Goal: Transaction & Acquisition: Purchase product/service

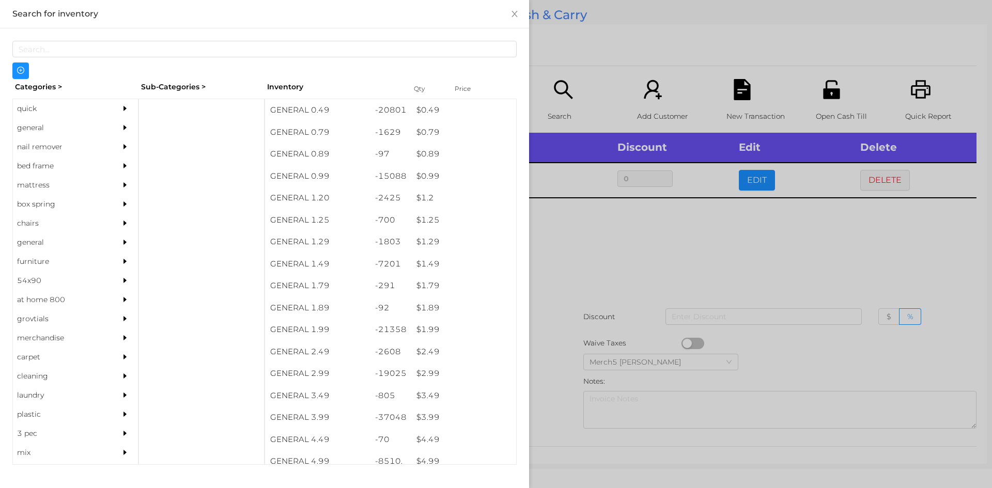
click at [606, 251] on div at bounding box center [496, 244] width 992 height 488
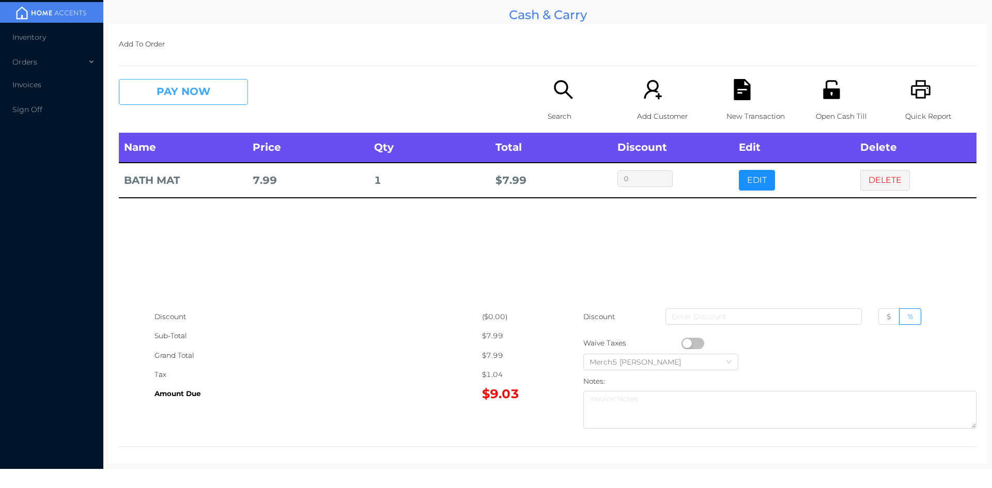
click at [216, 101] on button "PAY NOW" at bounding box center [183, 92] width 129 height 26
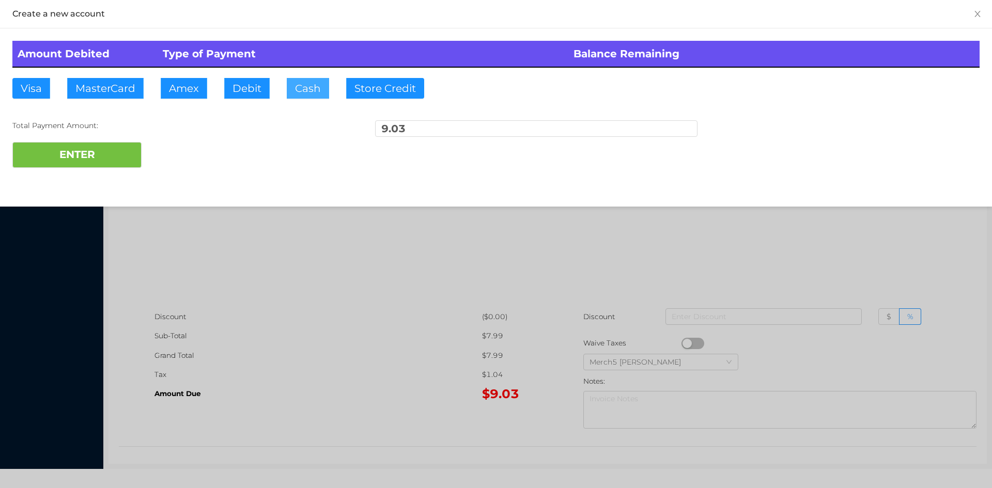
click at [307, 88] on button "Cash" at bounding box center [308, 88] width 42 height 21
type input "20"
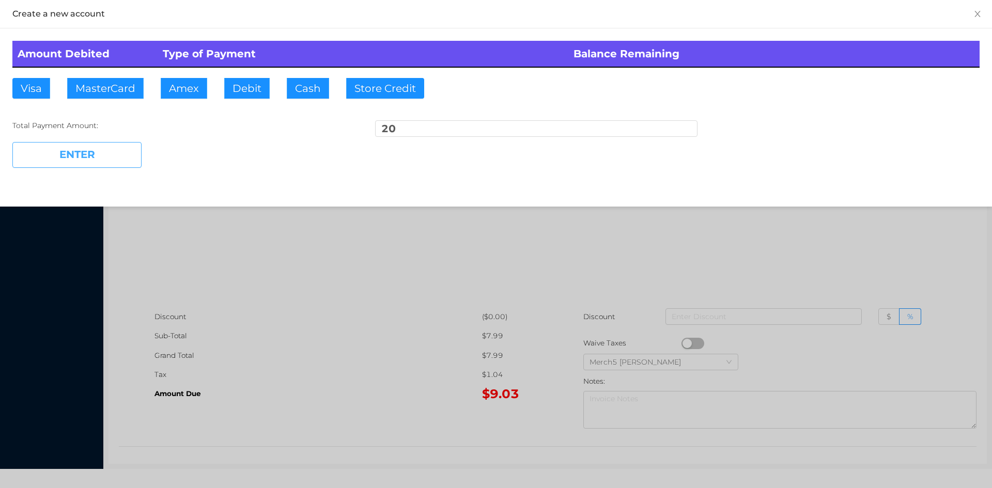
click at [112, 153] on button "ENTER" at bounding box center [76, 155] width 129 height 26
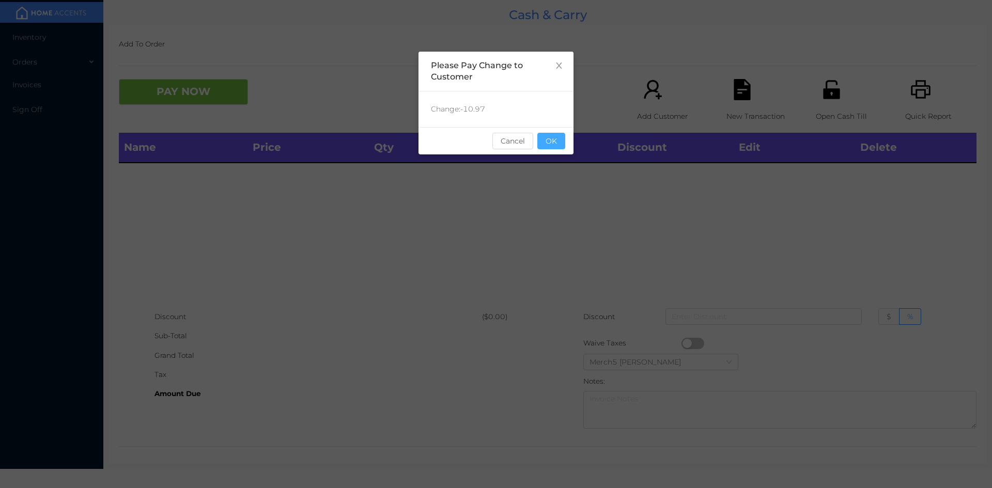
click at [554, 137] on button "OK" at bounding box center [551, 141] width 28 height 17
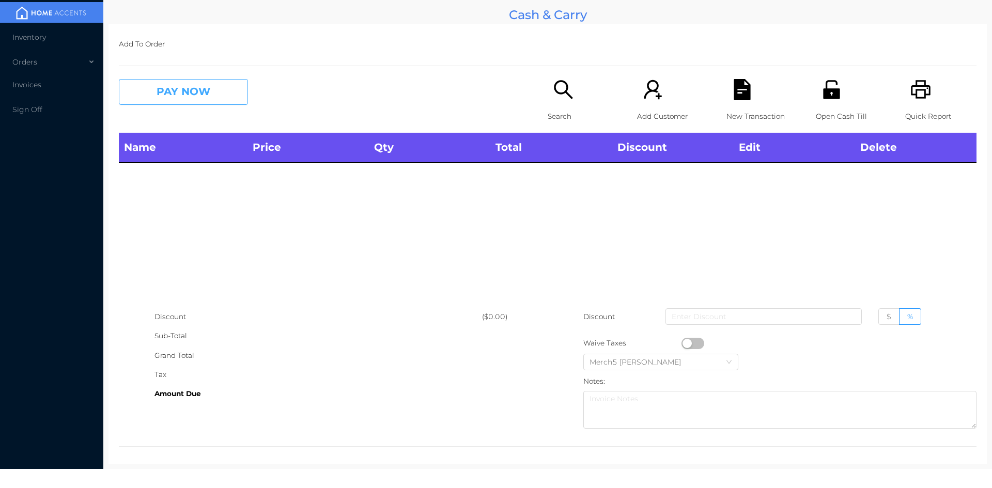
click at [197, 88] on button "PAY NOW" at bounding box center [183, 92] width 129 height 26
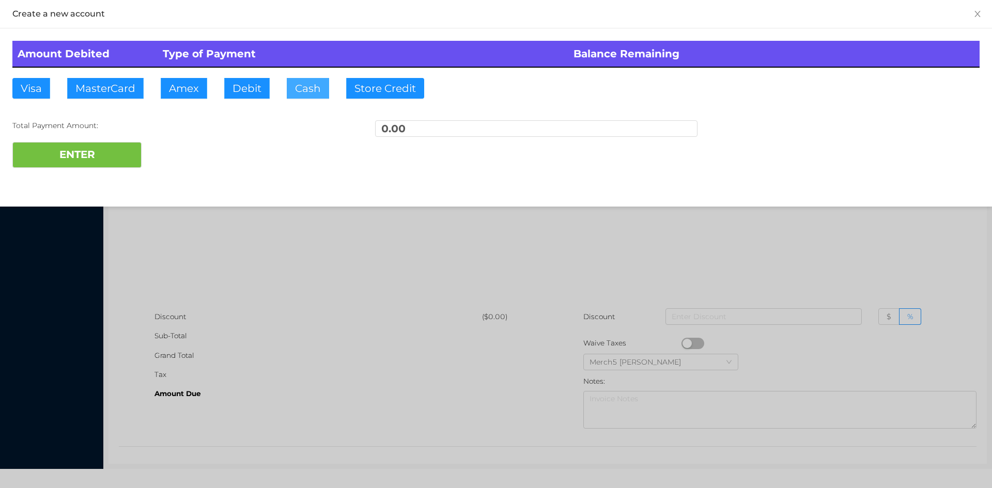
click at [313, 86] on button "Cash" at bounding box center [308, 88] width 42 height 21
click at [302, 266] on div at bounding box center [496, 244] width 992 height 488
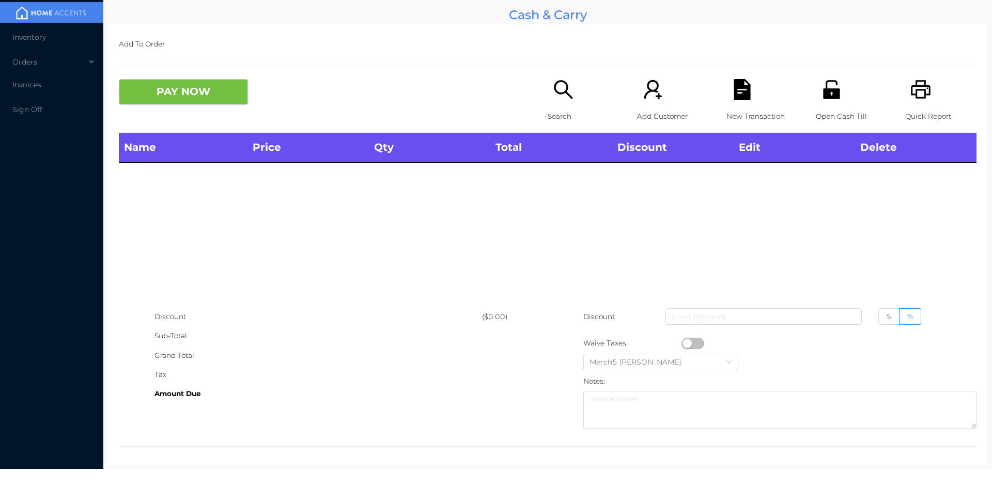
click at [562, 90] on icon "icon: search" at bounding box center [563, 89] width 19 height 19
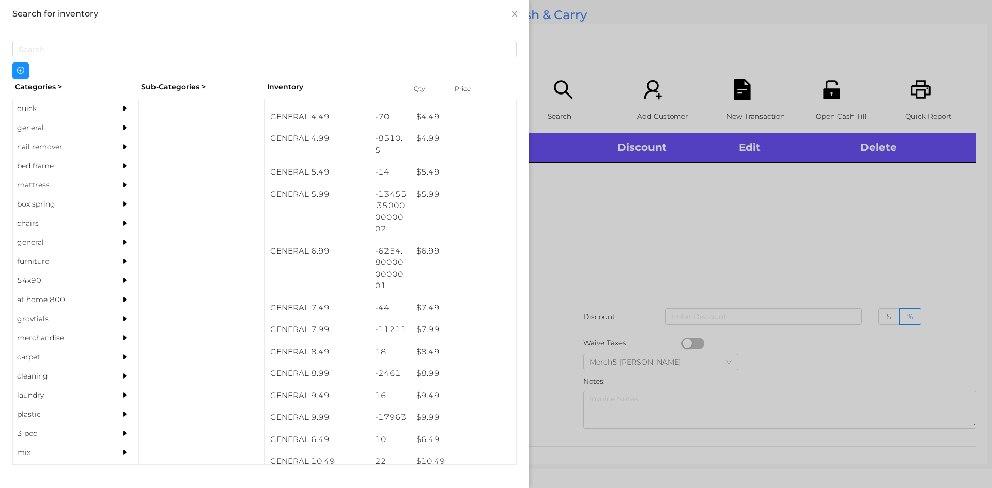
scroll to position [322, 0]
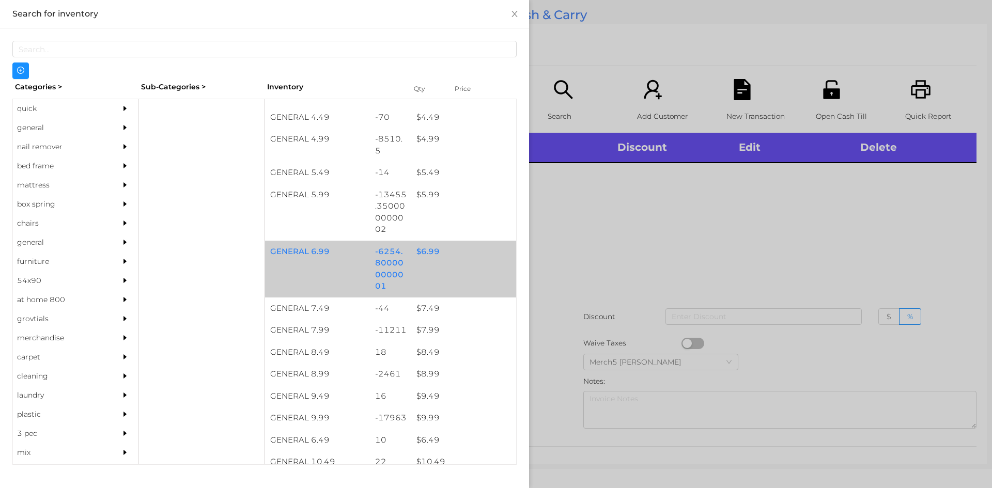
click at [430, 253] on div "$ 6.99" at bounding box center [463, 252] width 105 height 22
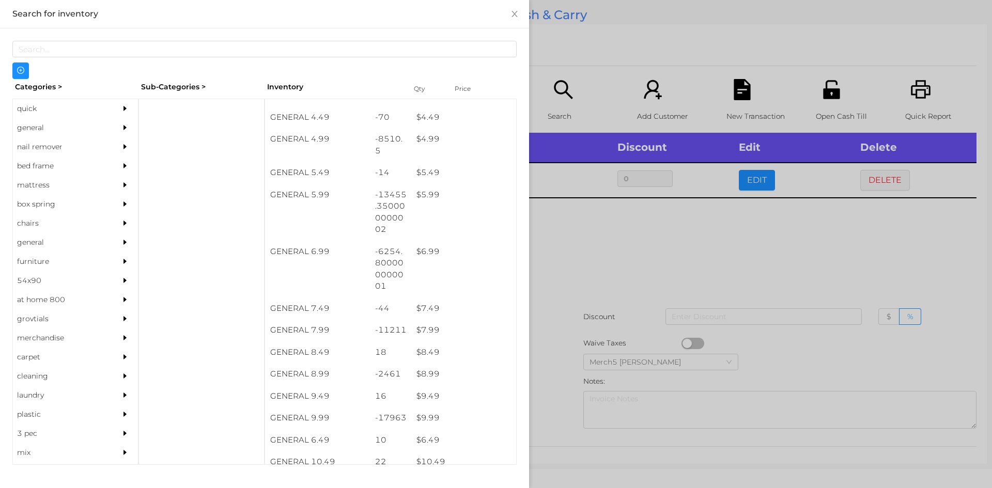
click at [632, 242] on div at bounding box center [496, 244] width 992 height 488
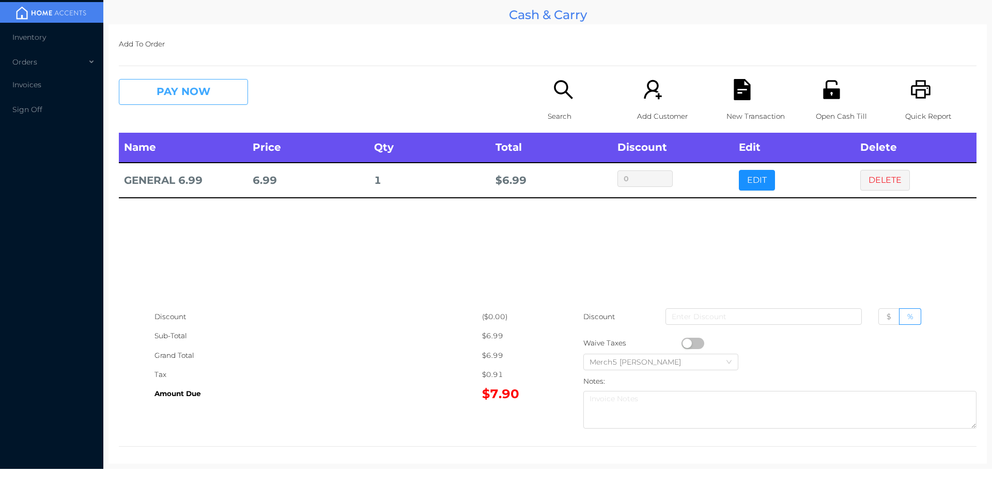
click at [206, 86] on button "PAY NOW" at bounding box center [183, 92] width 129 height 26
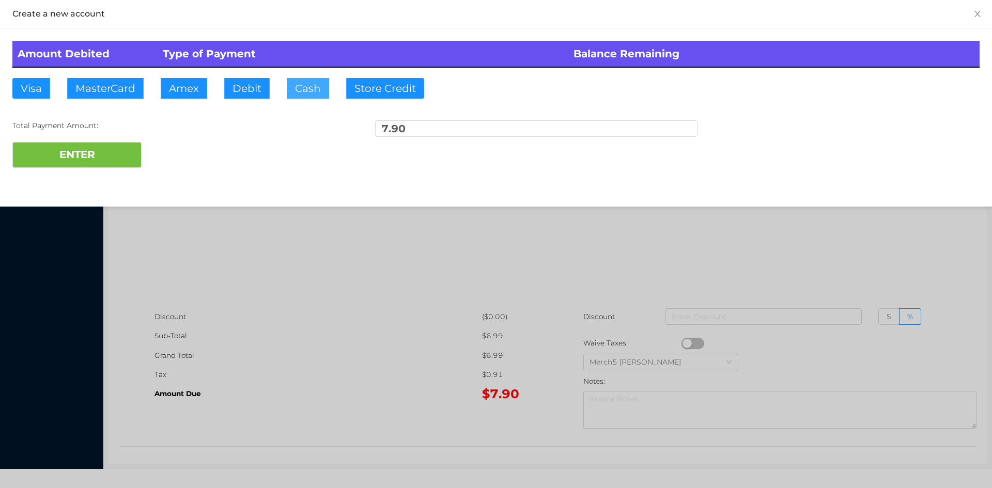
click at [308, 86] on button "Cash" at bounding box center [308, 88] width 42 height 21
type input "10"
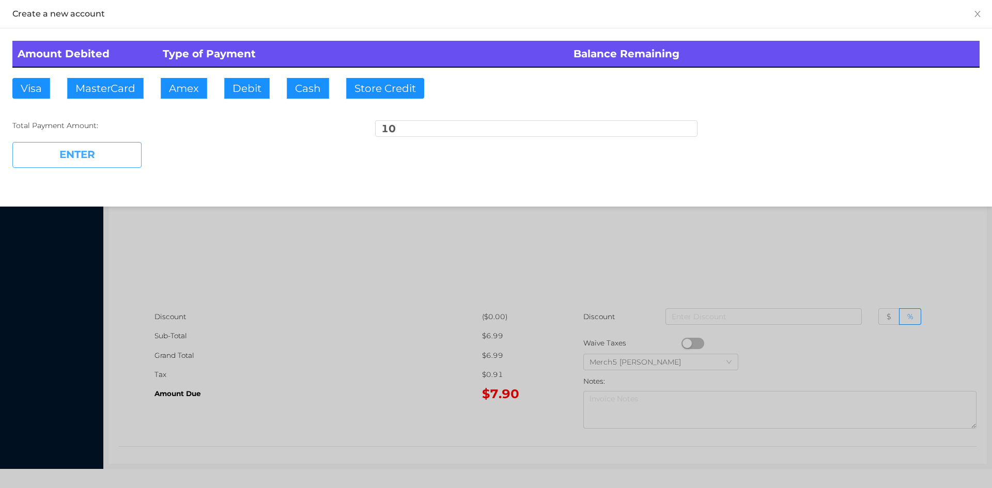
click at [107, 152] on button "ENTER" at bounding box center [76, 155] width 129 height 26
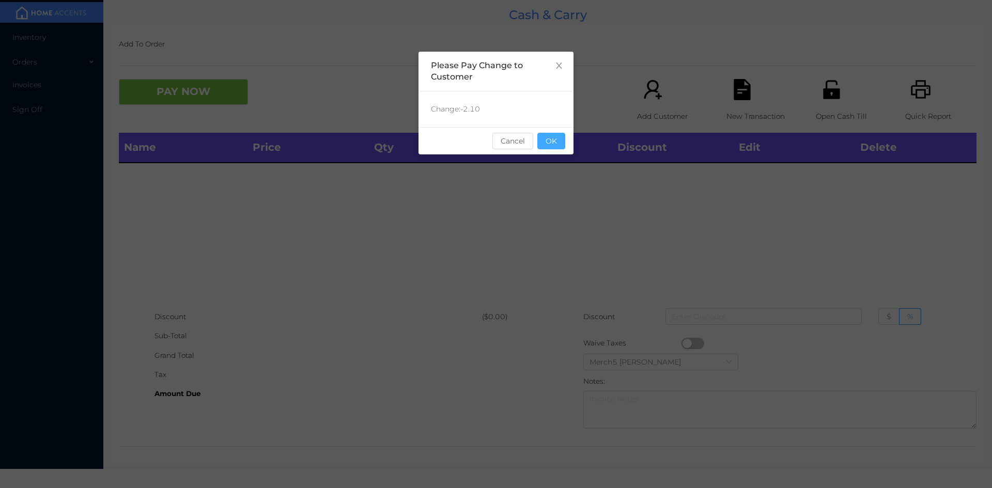
click at [543, 143] on button "OK" at bounding box center [551, 141] width 28 height 17
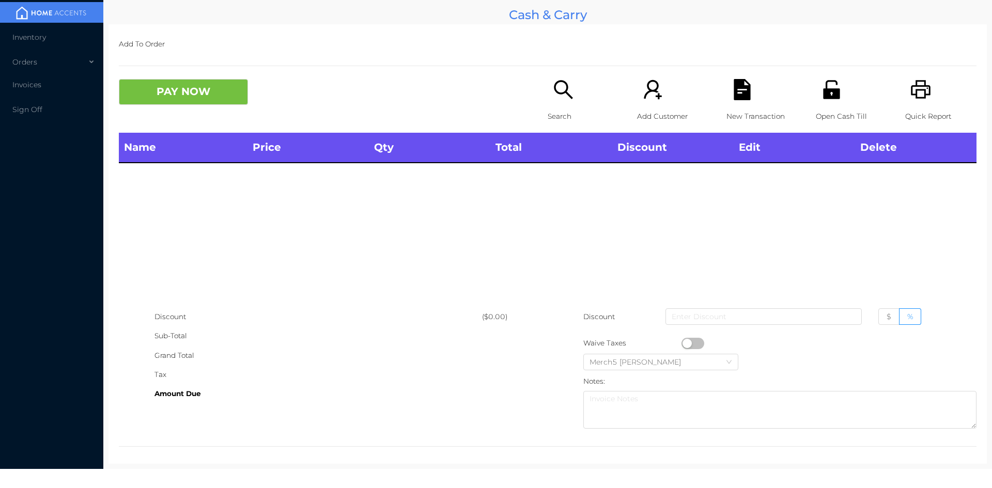
click at [554, 90] on icon "icon: search" at bounding box center [563, 89] width 21 height 21
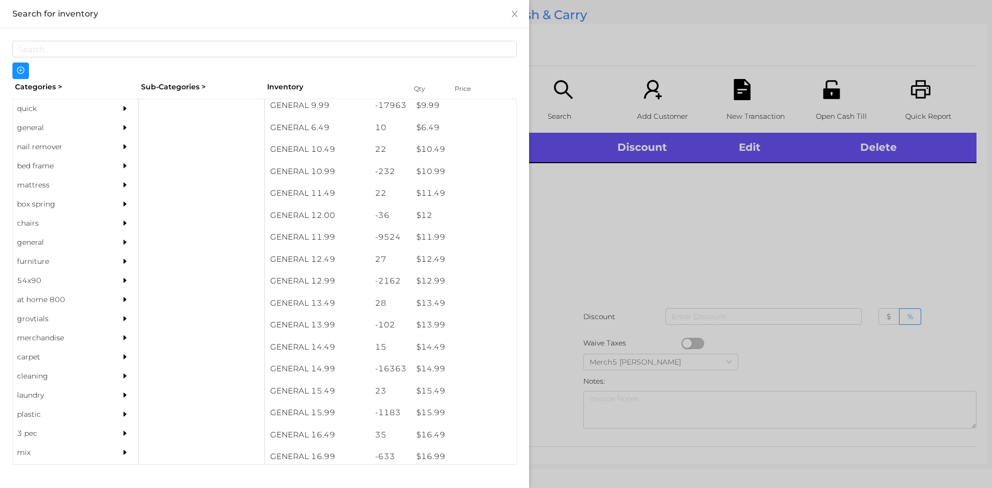
scroll to position [635, 0]
click at [434, 366] on div "$ 14.99" at bounding box center [463, 368] width 105 height 22
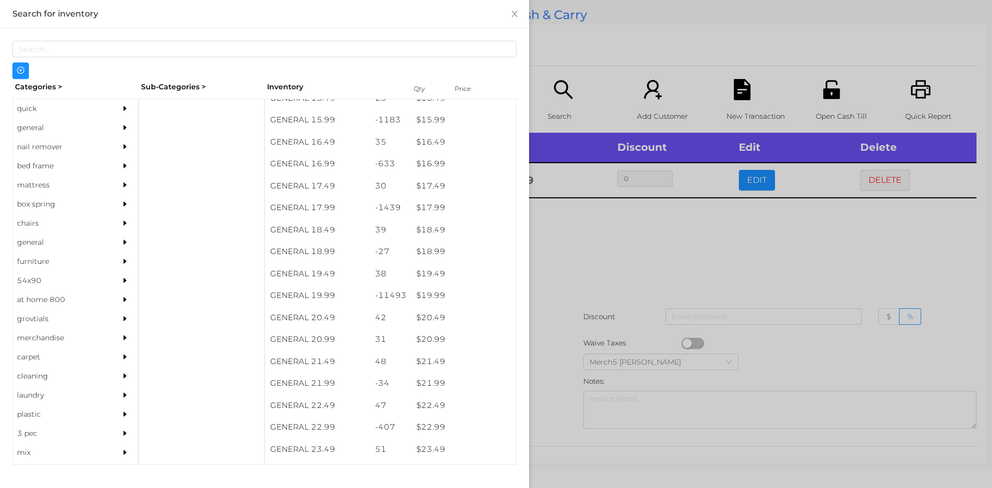
scroll to position [928, 0]
click at [430, 299] on div "$ 19.99" at bounding box center [463, 295] width 105 height 22
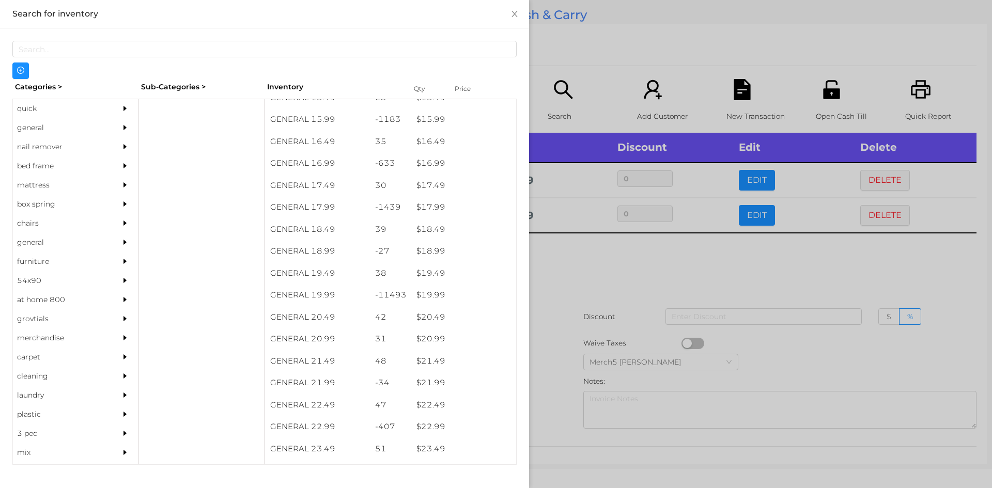
click at [559, 261] on div at bounding box center [496, 244] width 992 height 488
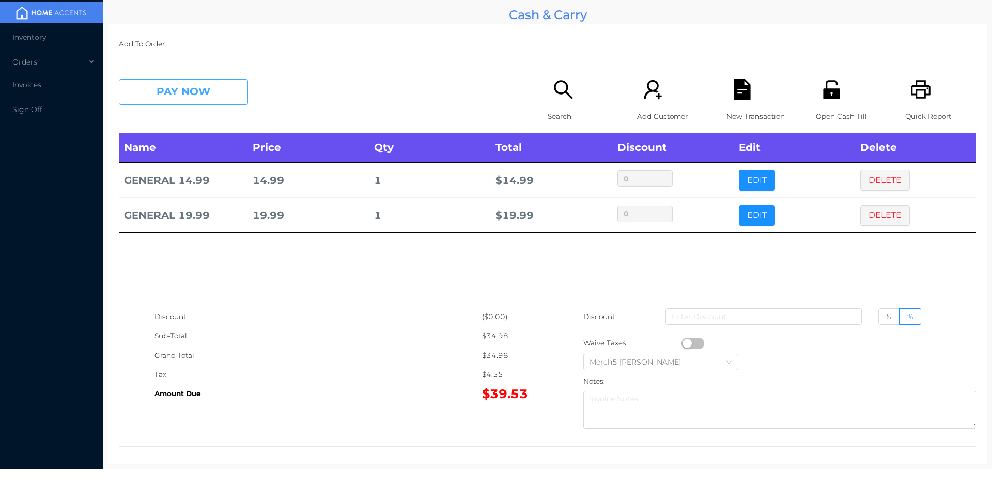
click at [229, 100] on button "PAY NOW" at bounding box center [183, 92] width 129 height 26
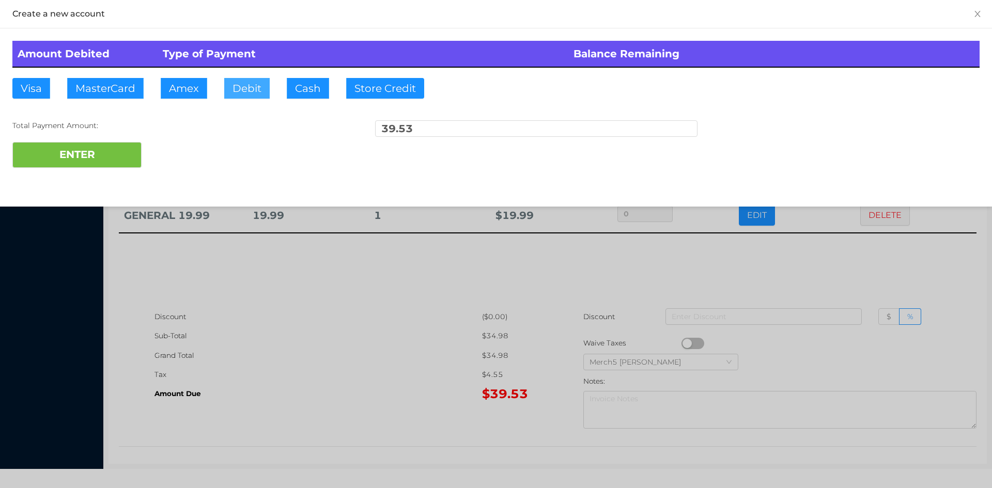
click at [256, 81] on button "Debit" at bounding box center [246, 88] width 45 height 21
click at [90, 152] on button "ENTER" at bounding box center [76, 155] width 129 height 26
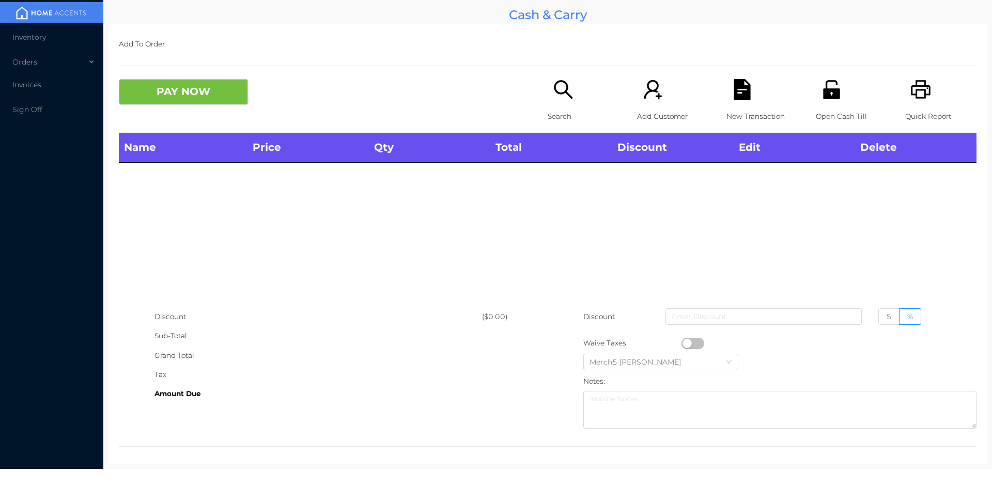
click at [553, 90] on icon "icon: search" at bounding box center [563, 89] width 21 height 21
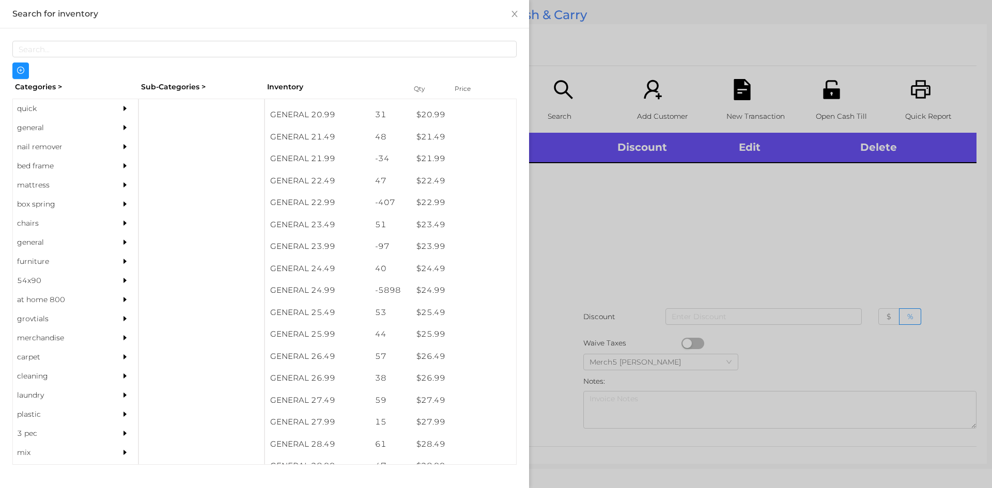
scroll to position [1152, 0]
click at [426, 293] on div "$ 24.99" at bounding box center [463, 291] width 105 height 22
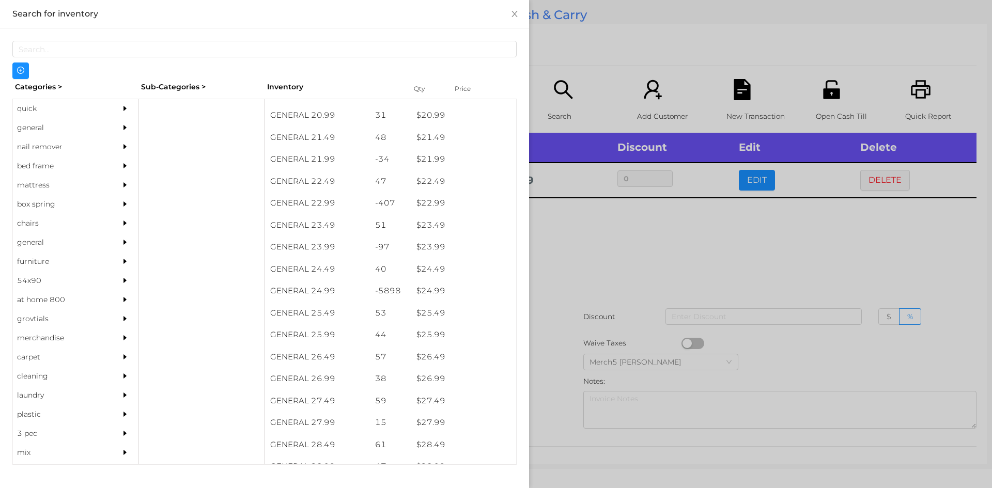
click at [620, 238] on div at bounding box center [496, 244] width 992 height 488
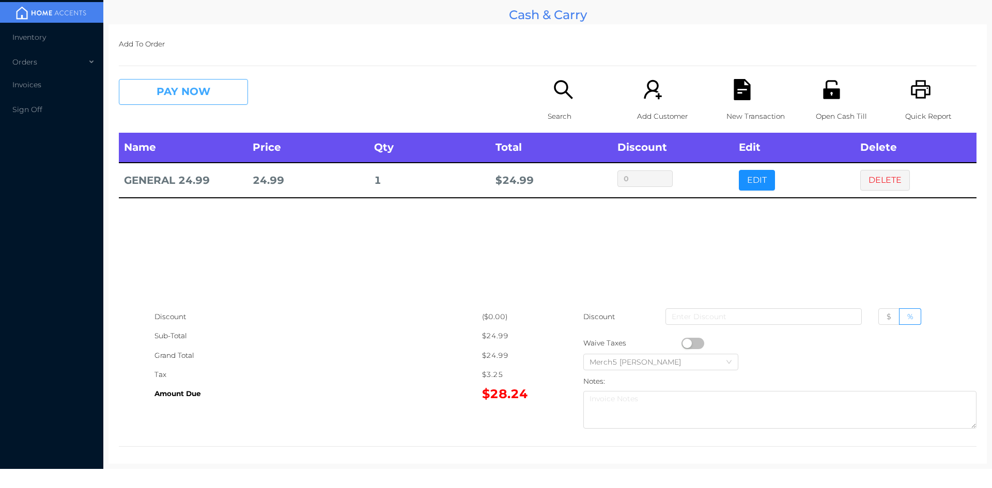
click at [214, 91] on button "PAY NOW" at bounding box center [183, 92] width 129 height 26
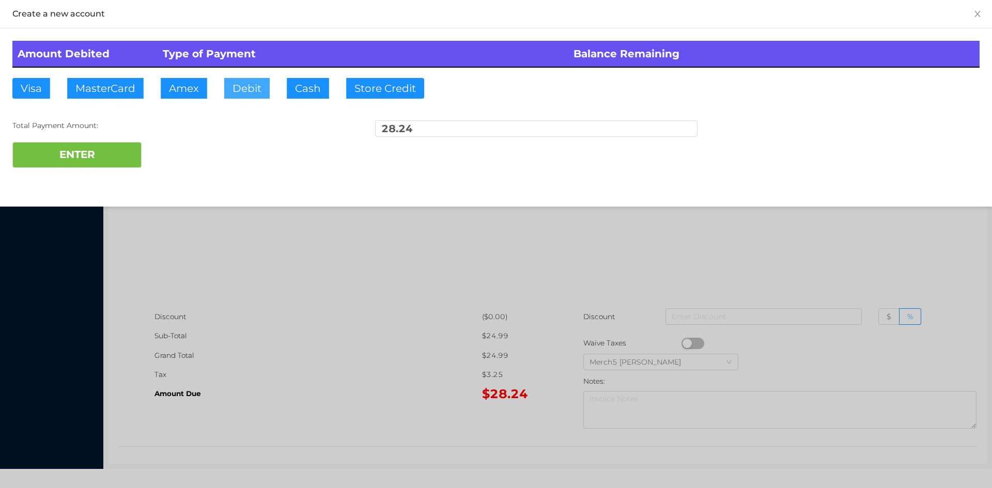
click at [250, 82] on button "Debit" at bounding box center [246, 88] width 45 height 21
click at [96, 151] on button "ENTER" at bounding box center [76, 155] width 129 height 26
